Goal: Submit feedback/report problem

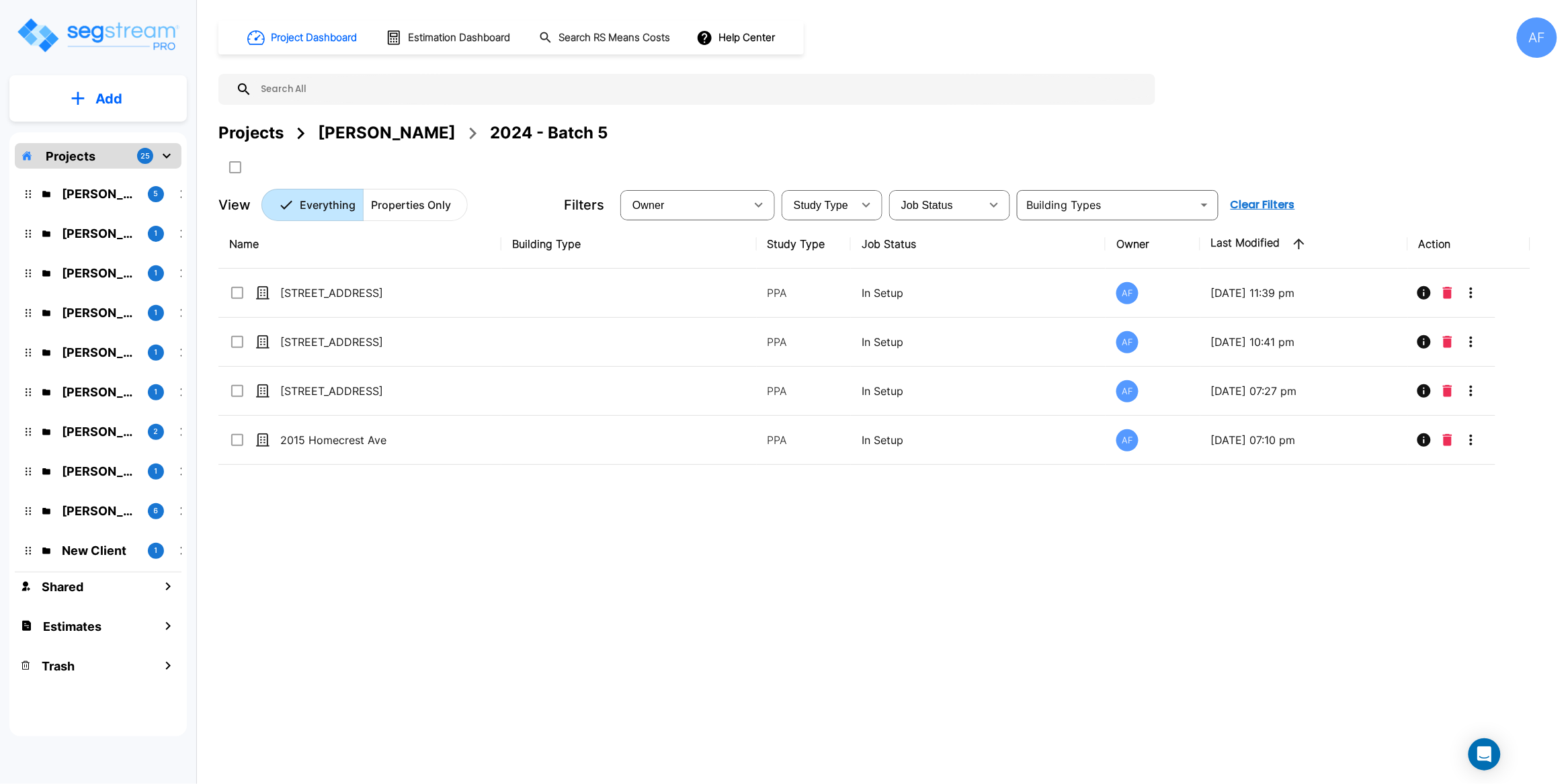
click at [389, 532] on div "Name Building Type Study Type Job Status Owner Last Modified Action 509 W 150th…" at bounding box center [874, 463] width 1312 height 487
click at [114, 99] on p "Add" at bounding box center [109, 99] width 27 height 20
click at [121, 179] on p "Add Property" at bounding box center [106, 174] width 69 height 16
click at [1475, 760] on div "Open Intercom Messenger" at bounding box center [1485, 755] width 36 height 36
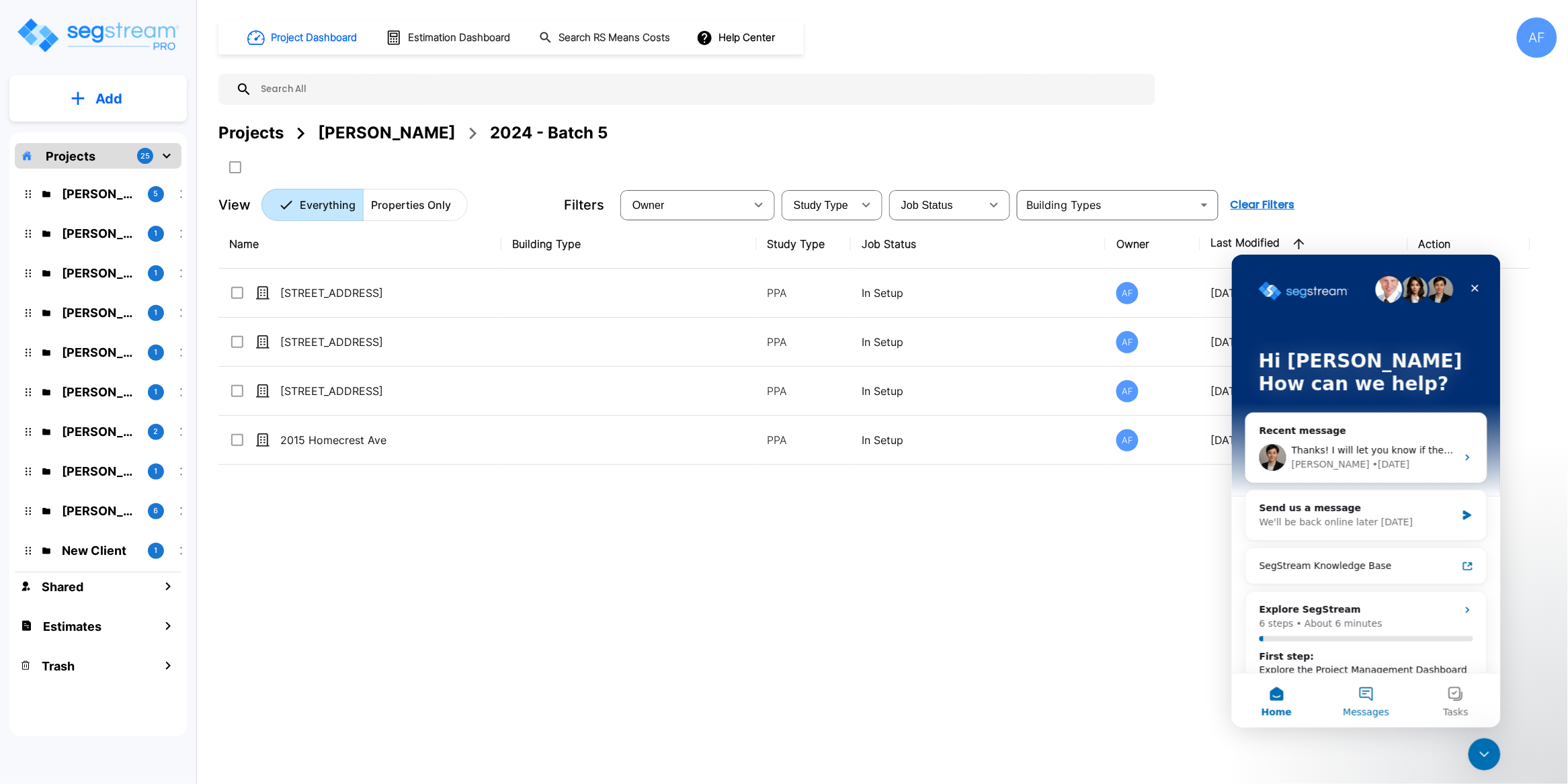
click at [1377, 697] on button "Messages" at bounding box center [1365, 700] width 90 height 54
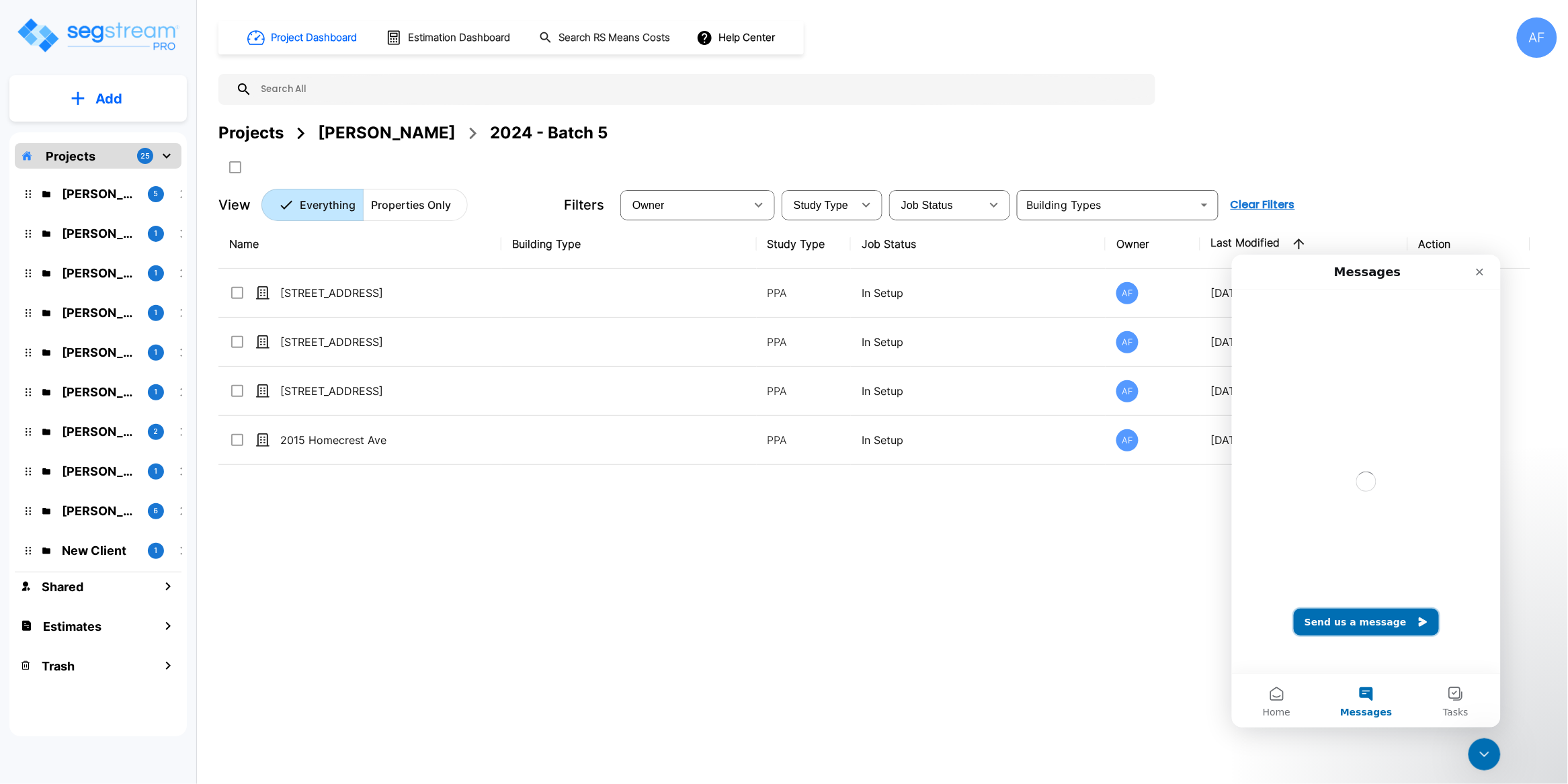
click at [1370, 616] on button "Send us a message" at bounding box center [1365, 621] width 145 height 27
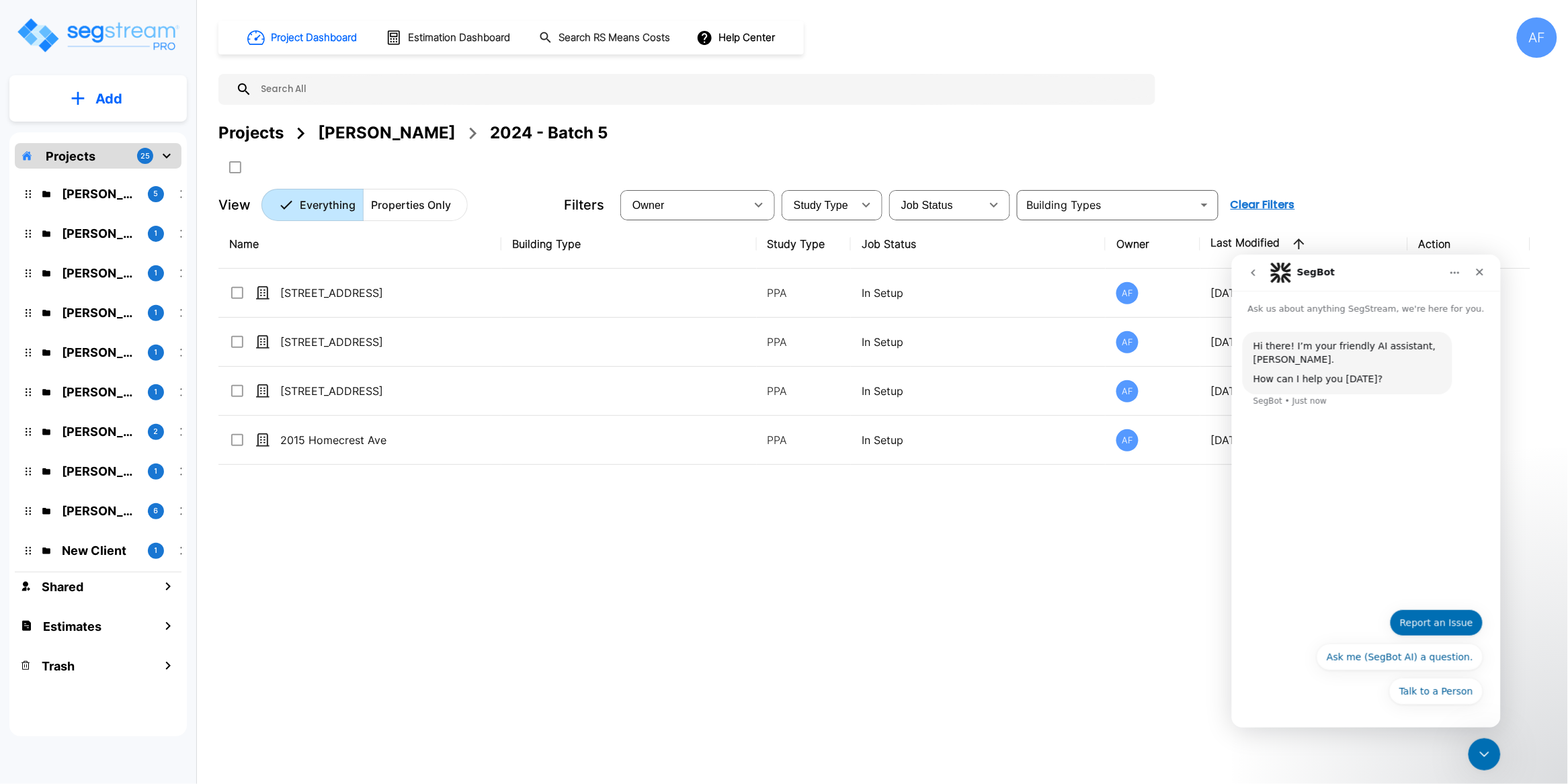
click at [1447, 624] on button "Report an Issue" at bounding box center [1436, 621] width 94 height 27
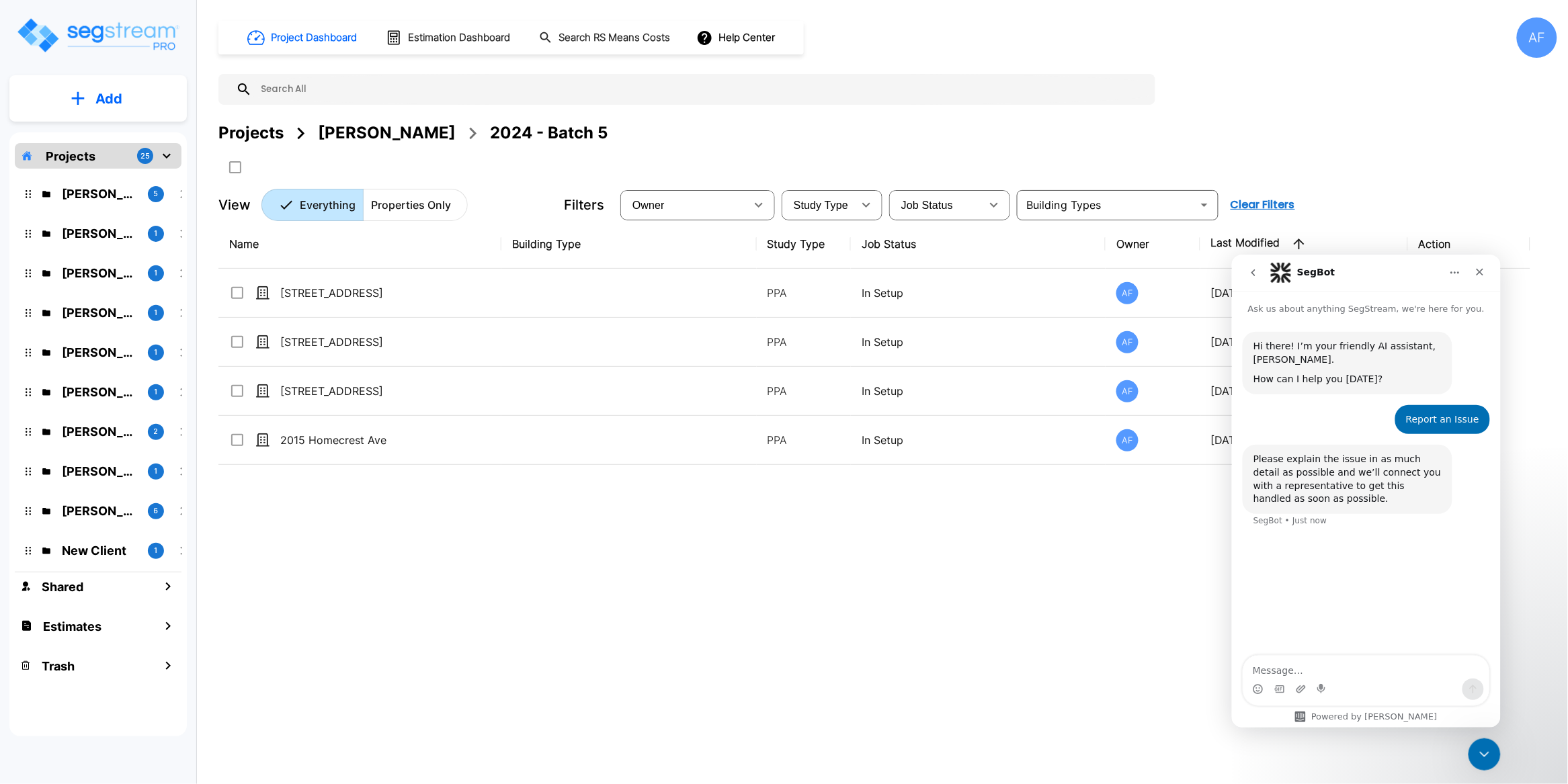
click at [1319, 667] on textarea "Message…" at bounding box center [1365, 666] width 247 height 23
type textarea "Hi, it's always having a glitch"
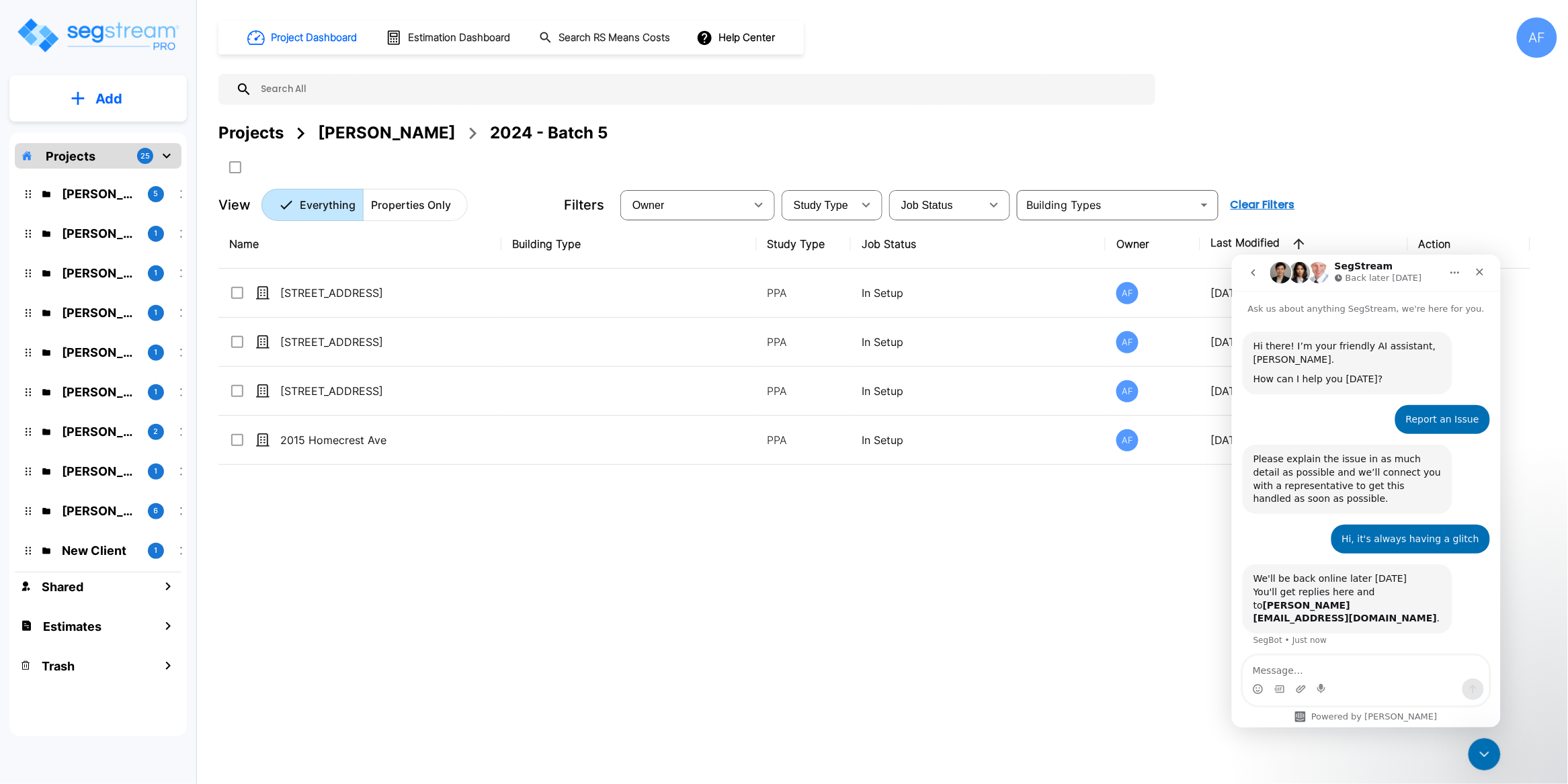
scroll to position [31, 0]
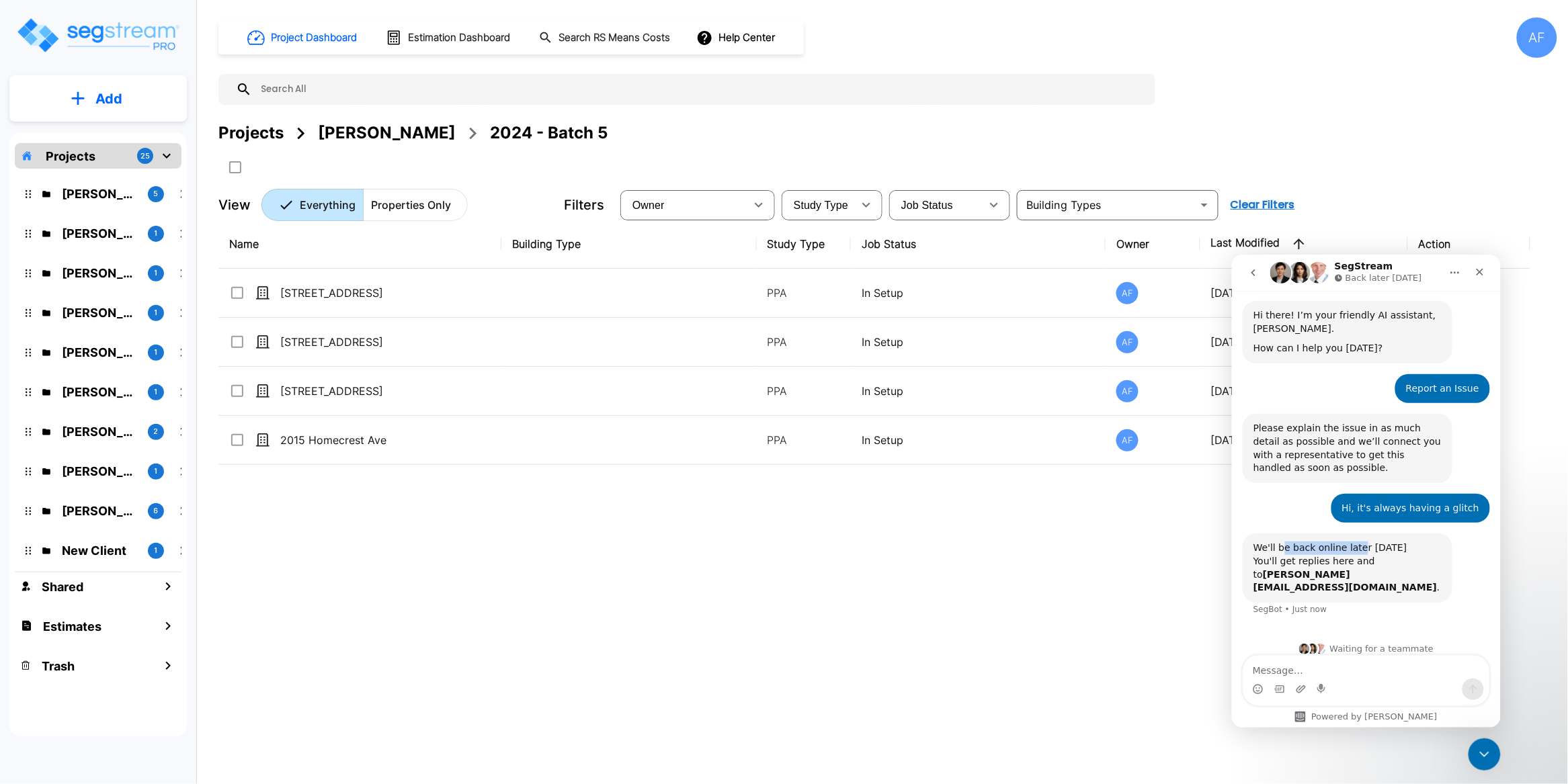
drag, startPoint x: 1315, startPoint y: 552, endPoint x: 1360, endPoint y: 546, distance: 45.4
click at [1360, 546] on div "We'll be back online later today You'll get replies here and to asher@offsetgai…" at bounding box center [1346, 567] width 189 height 53
drag, startPoint x: 1292, startPoint y: 558, endPoint x: 1343, endPoint y: 557, distance: 51.0
click at [1323, 557] on div "We'll be back online later today You'll get replies here and to asher@offsetgai…" at bounding box center [1346, 567] width 189 height 53
click at [1368, 557] on div "We'll be back online later today You'll get replies here and to asher@offsetgai…" at bounding box center [1346, 567] width 189 height 53
